Goal: Navigation & Orientation: Find specific page/section

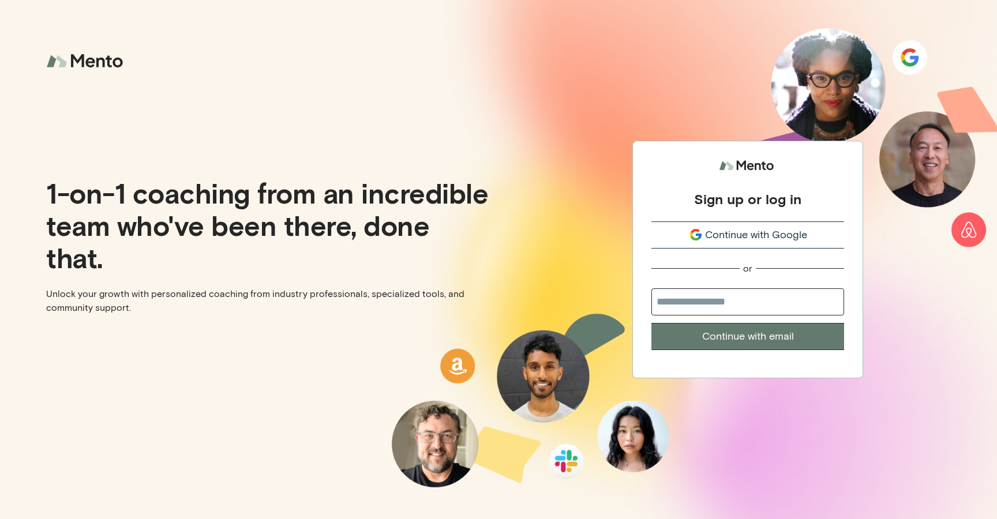
click at [729, 234] on span "Continue with Google" at bounding box center [756, 235] width 102 height 16
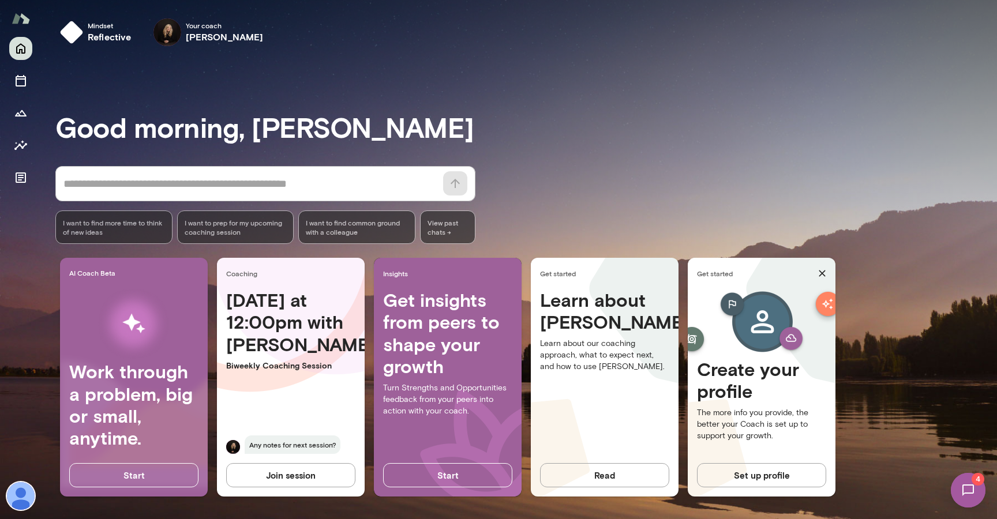
scroll to position [1, 0]
click at [210, 40] on h6 "[PERSON_NAME]" at bounding box center [225, 36] width 78 height 14
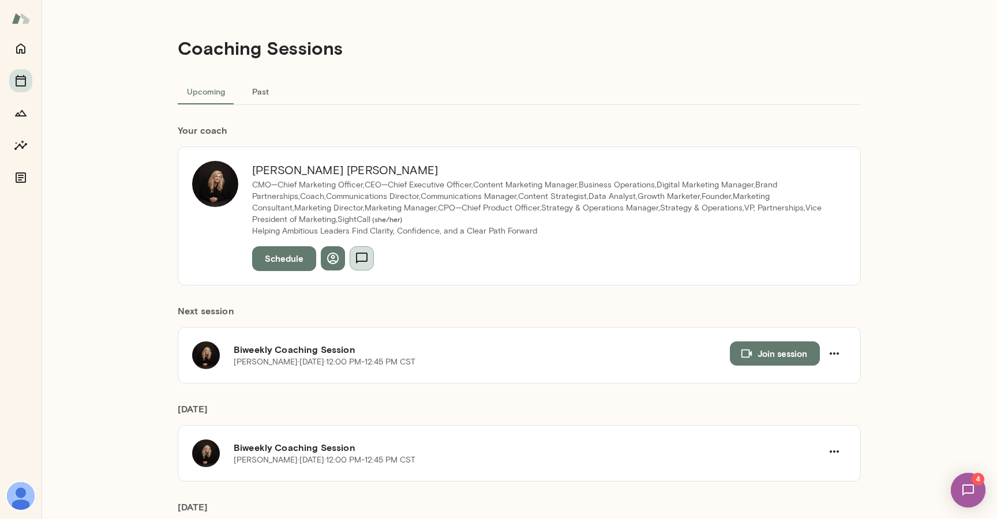
click at [359, 263] on icon "button" at bounding box center [362, 259] width 14 height 14
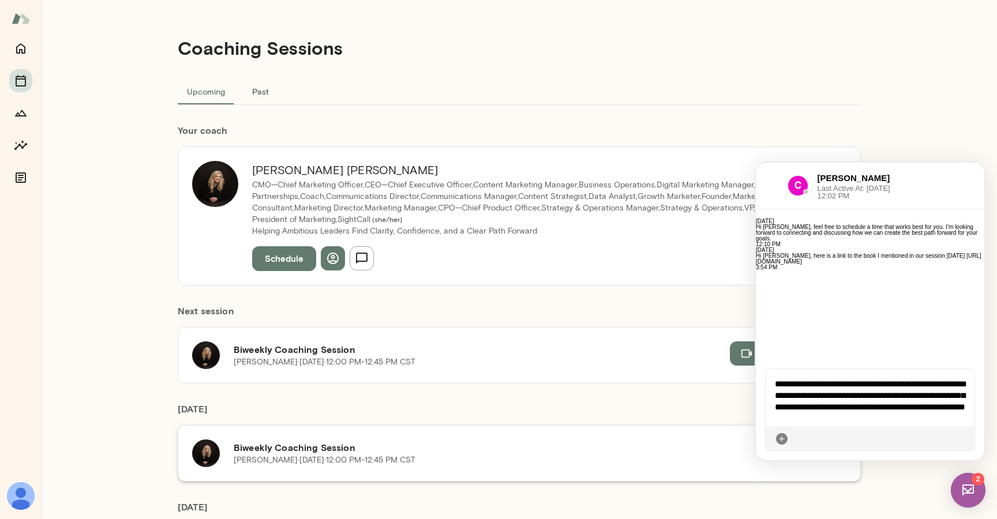
scroll to position [9, 0]
click at [965, 439] on icon at bounding box center [965, 439] width 0 height 0
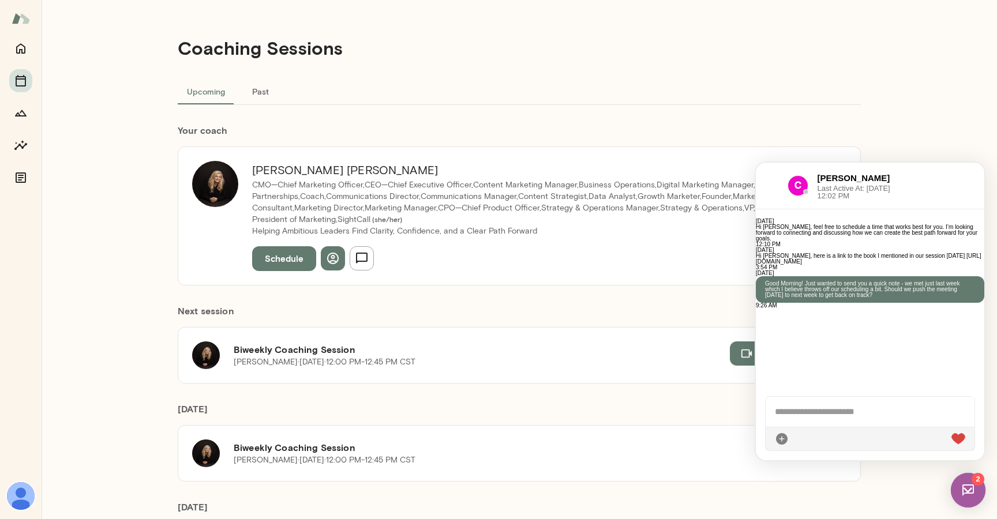
scroll to position [0, 0]
click at [917, 127] on div "Coaching Sessions Upcoming Past Your coach [PERSON_NAME] CMO—Chief Marketing Of…" at bounding box center [520, 259] width 956 height 519
